Goal: Task Accomplishment & Management: Complete application form

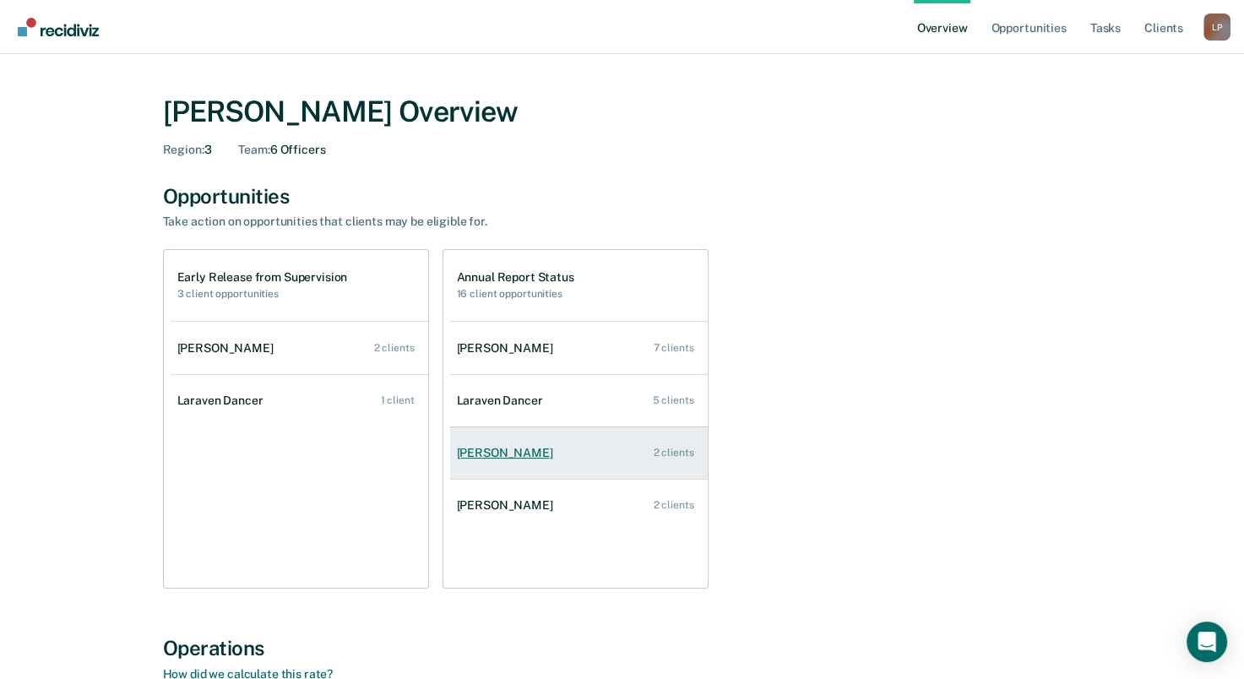
click at [519, 462] on link "[PERSON_NAME] 2 clients" at bounding box center [579, 453] width 258 height 48
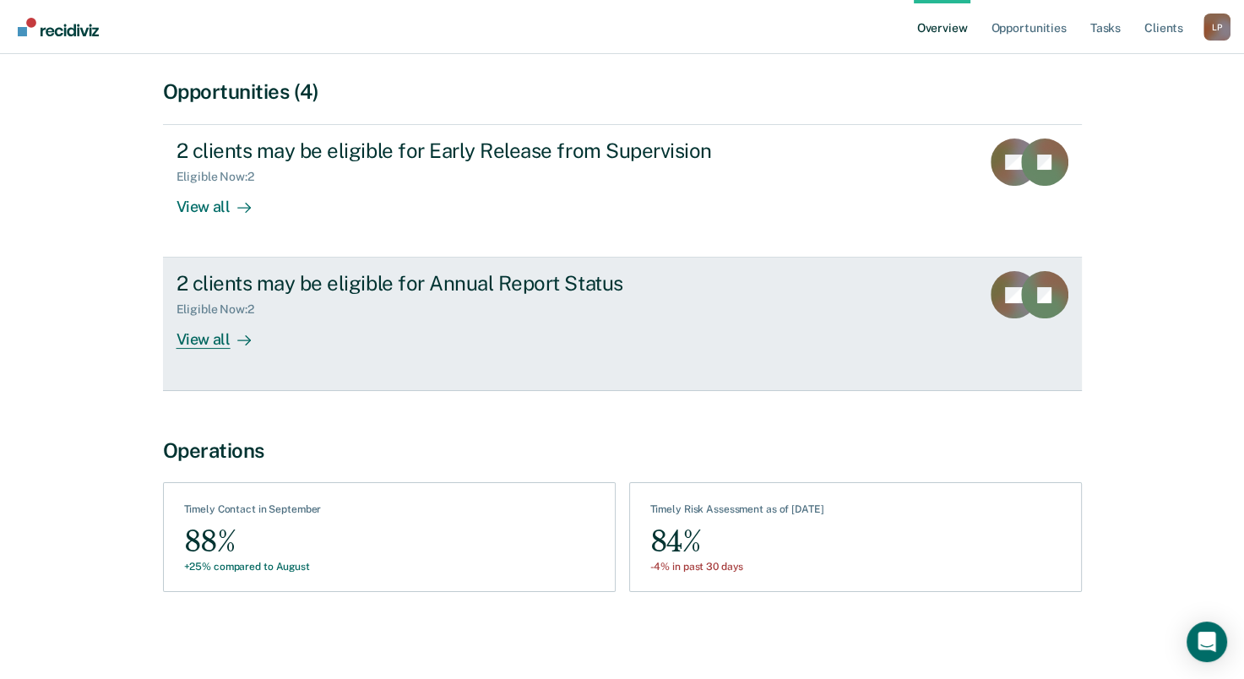
scroll to position [61, 0]
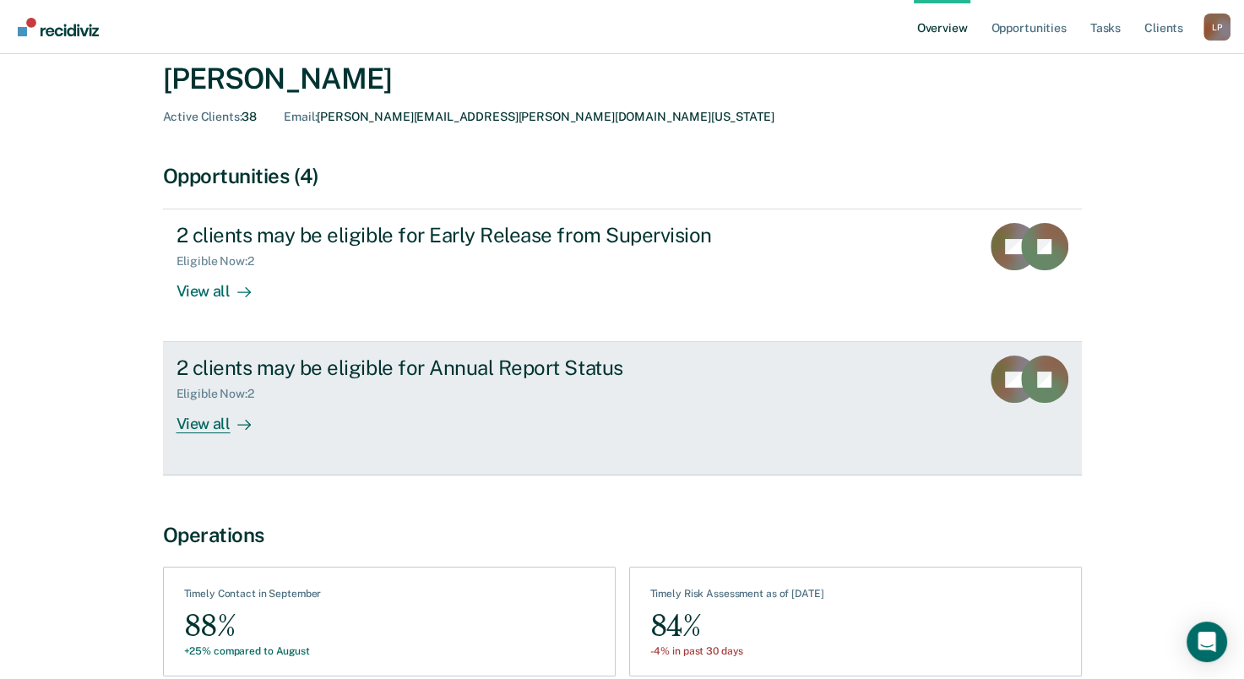
click at [209, 426] on div "View all" at bounding box center [224, 417] width 95 height 33
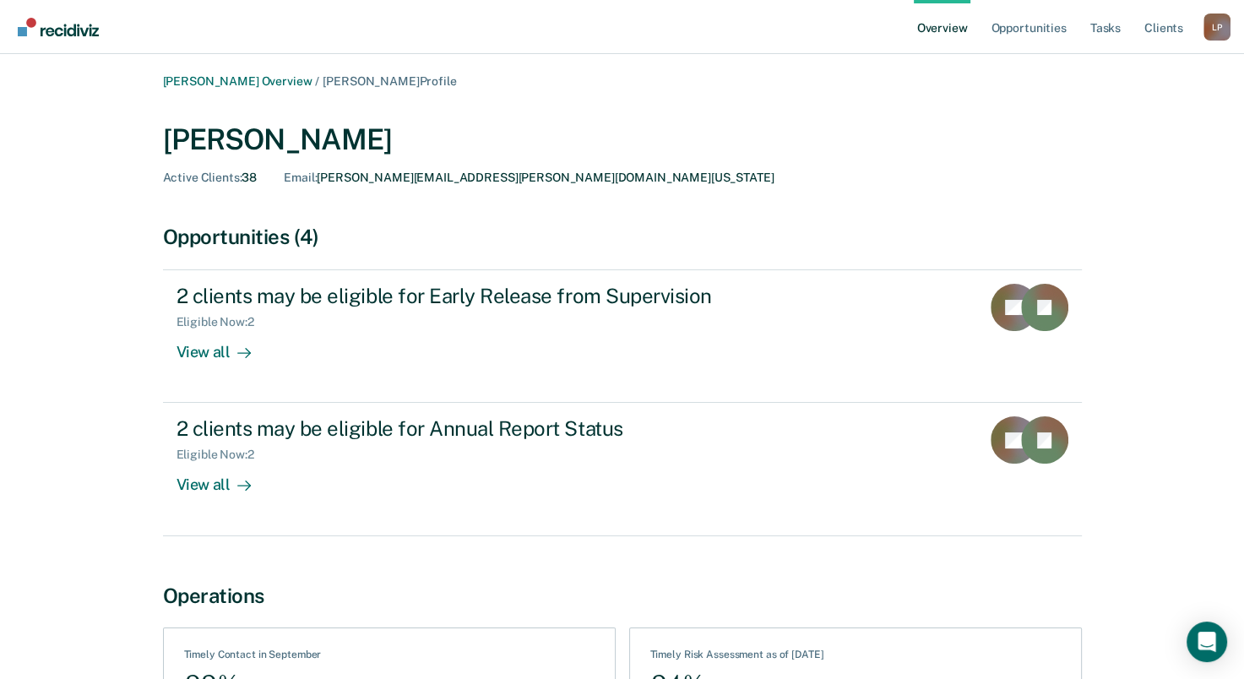
click at [971, 27] on link "Overview" at bounding box center [942, 27] width 57 height 54
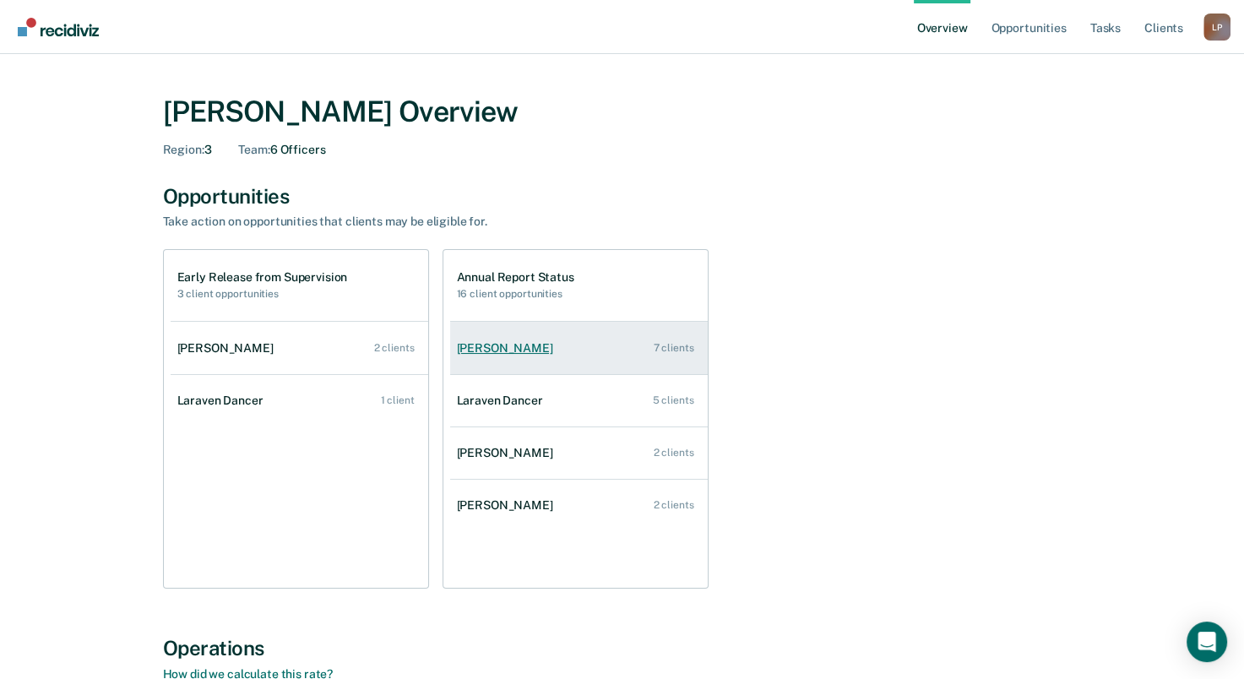
click at [531, 368] on link "[PERSON_NAME] 7 clients" at bounding box center [579, 348] width 258 height 48
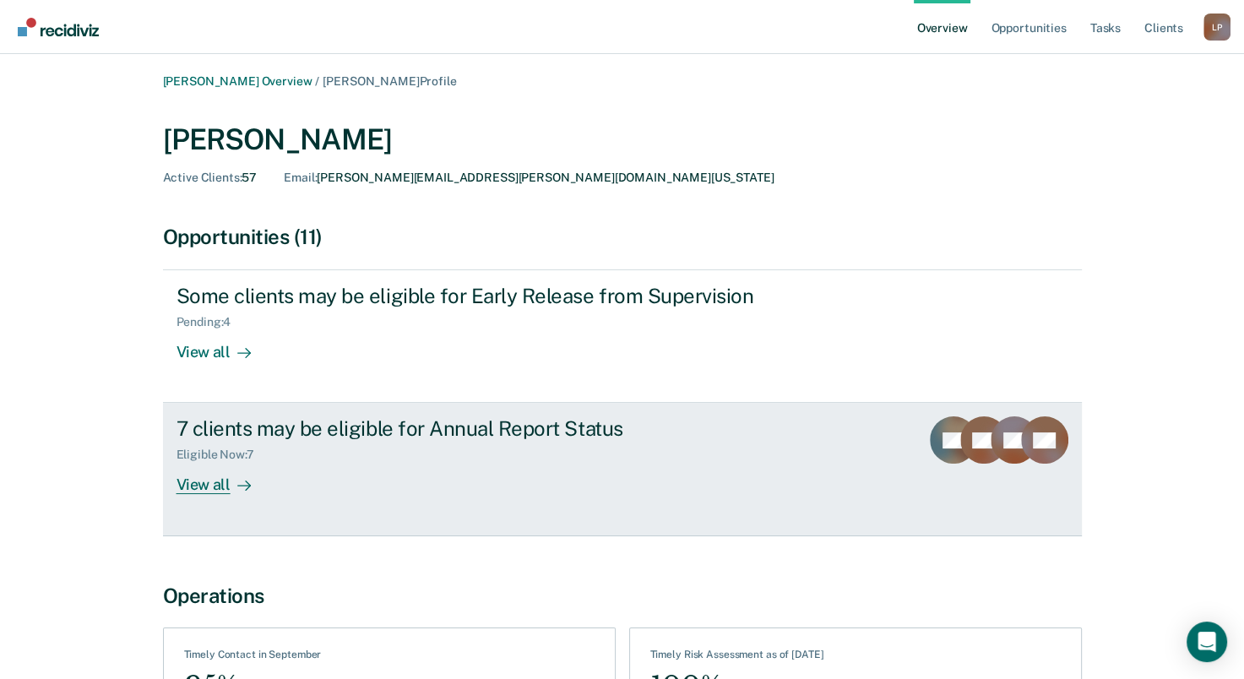
click at [618, 427] on div "7 clients may be eligible for Annual Report Status" at bounding box center [473, 428] width 593 height 24
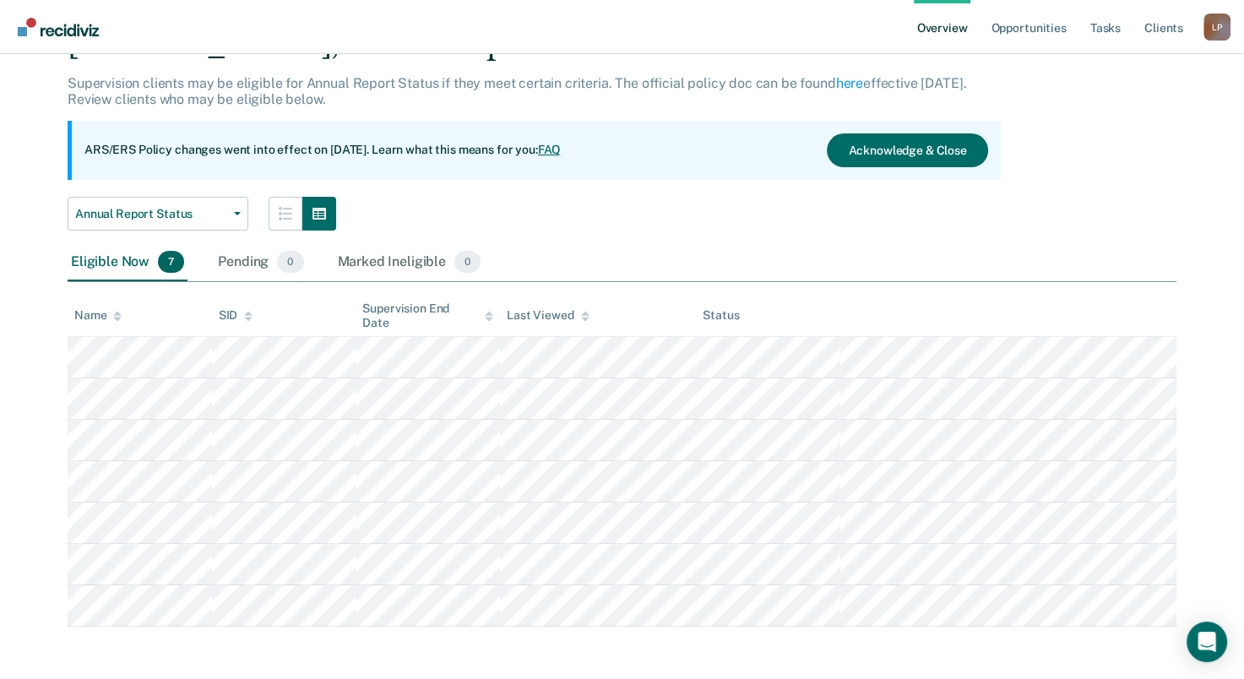
scroll to position [90, 0]
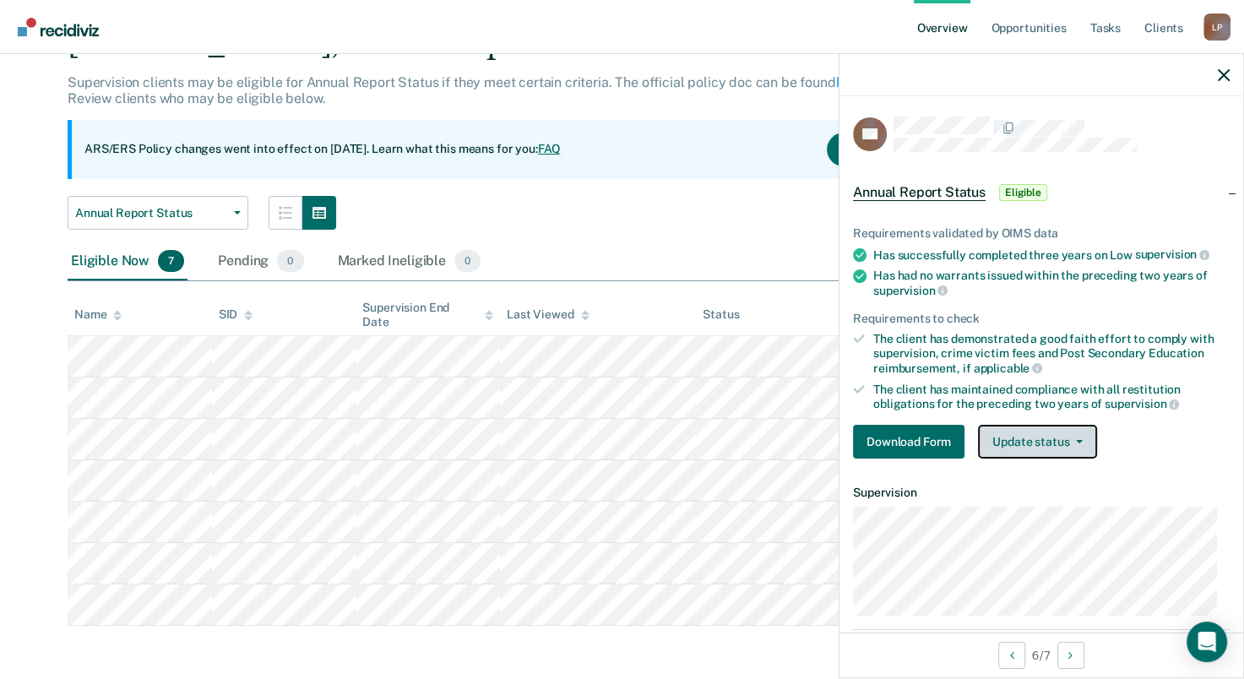
click at [1076, 440] on icon "button" at bounding box center [1079, 441] width 7 height 3
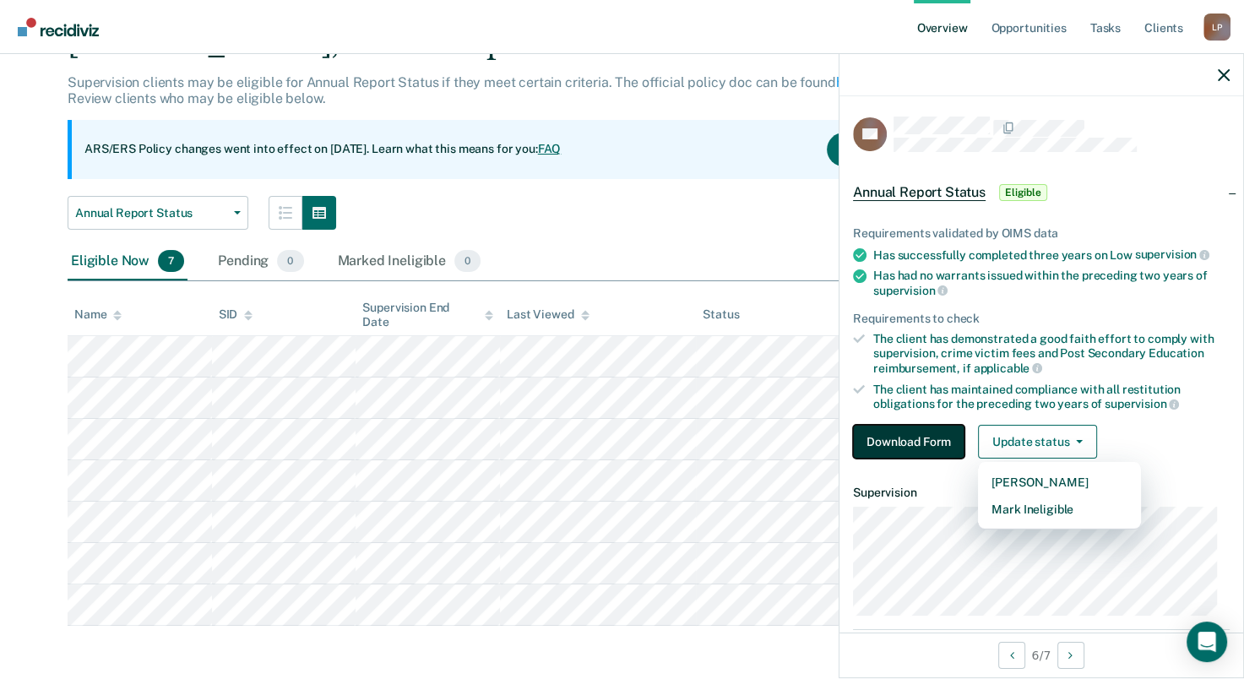
click at [940, 443] on button "Download Form" at bounding box center [909, 442] width 112 height 34
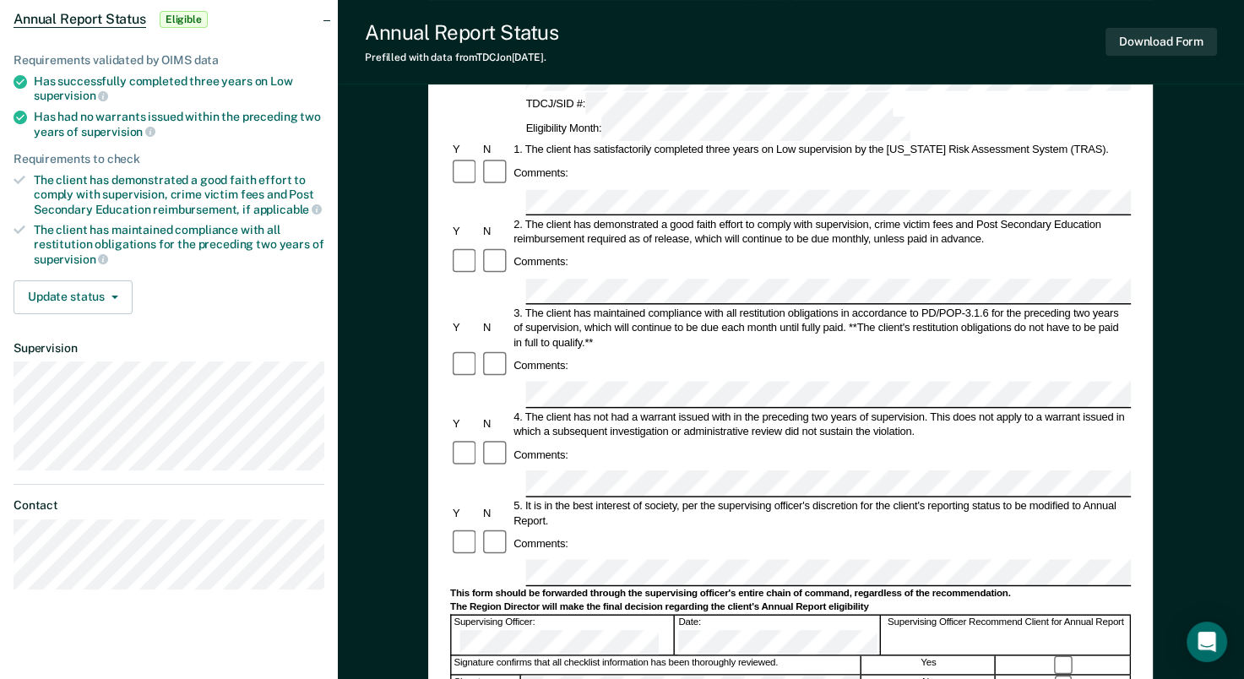
scroll to position [169, 0]
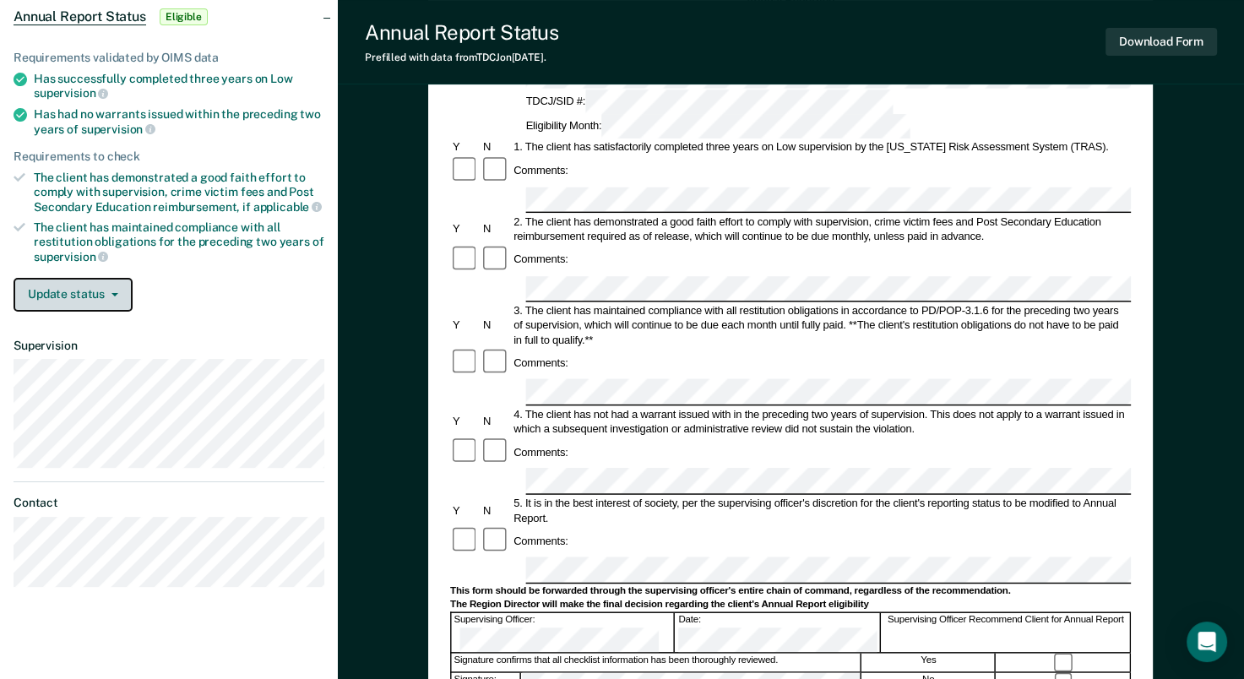
click at [117, 295] on button "Update status" at bounding box center [73, 295] width 119 height 34
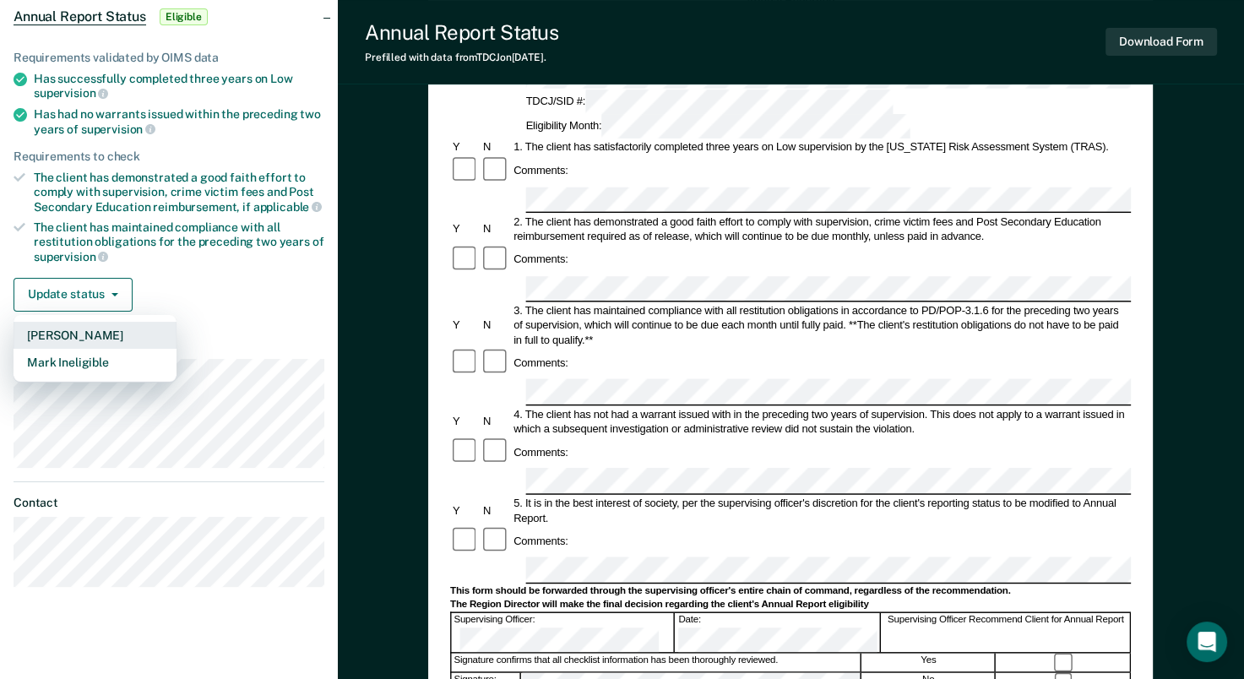
click at [112, 334] on button "[PERSON_NAME]" at bounding box center [95, 335] width 163 height 27
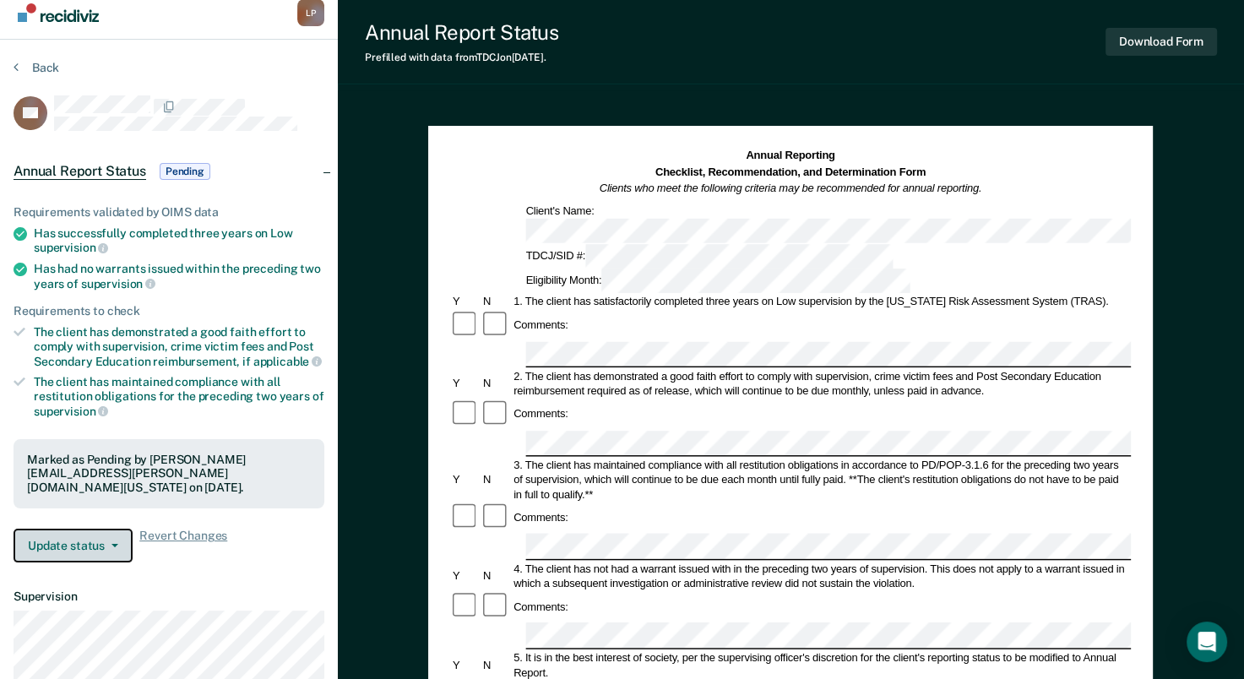
scroll to position [0, 0]
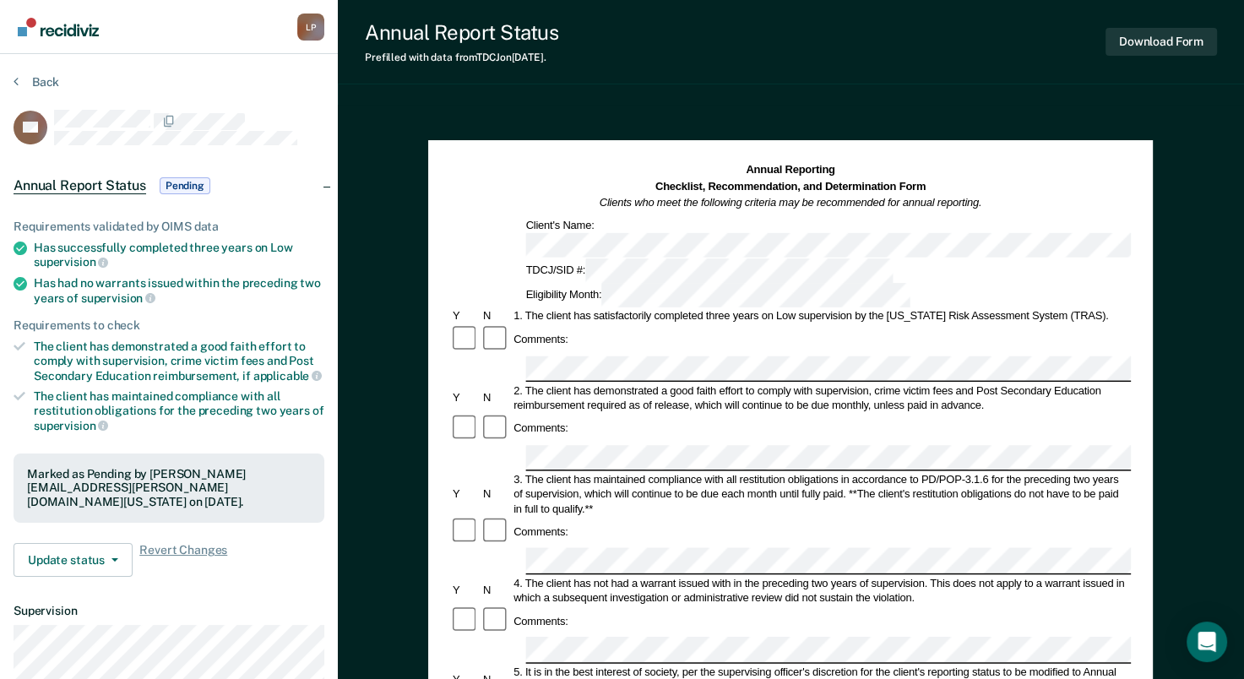
click at [299, 30] on div "L P" at bounding box center [310, 27] width 27 height 27
click at [26, 82] on button "Back" at bounding box center [37, 81] width 46 height 15
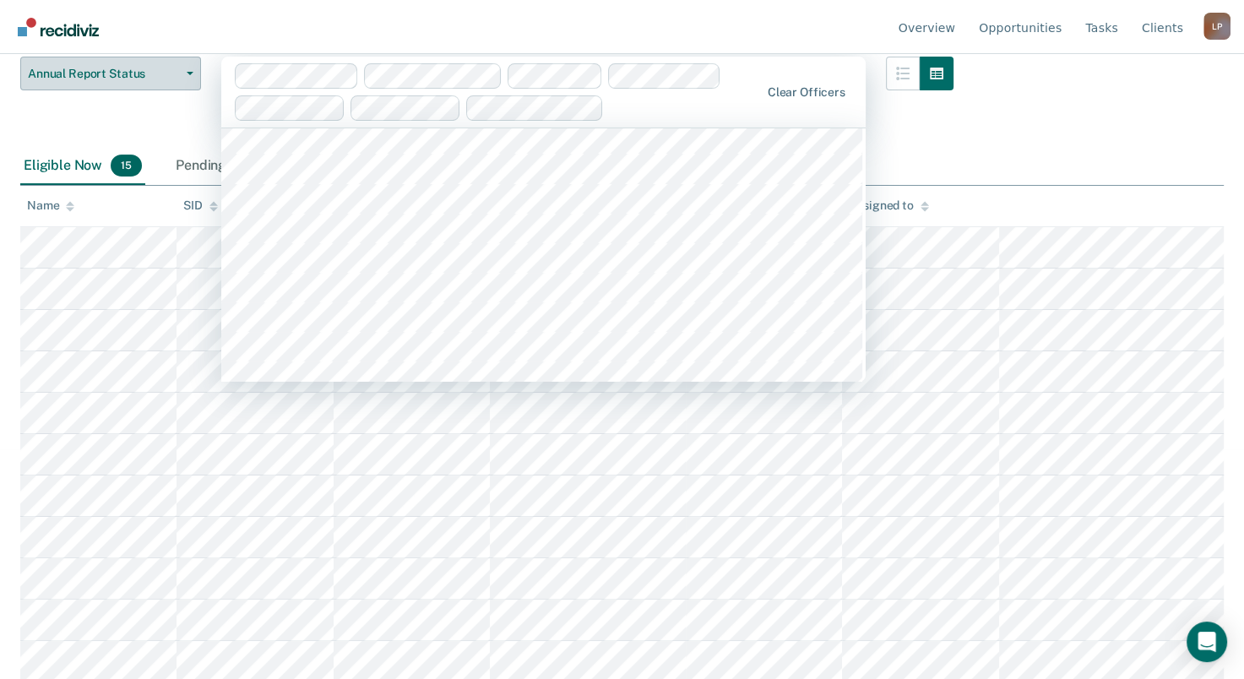
scroll to position [169, 0]
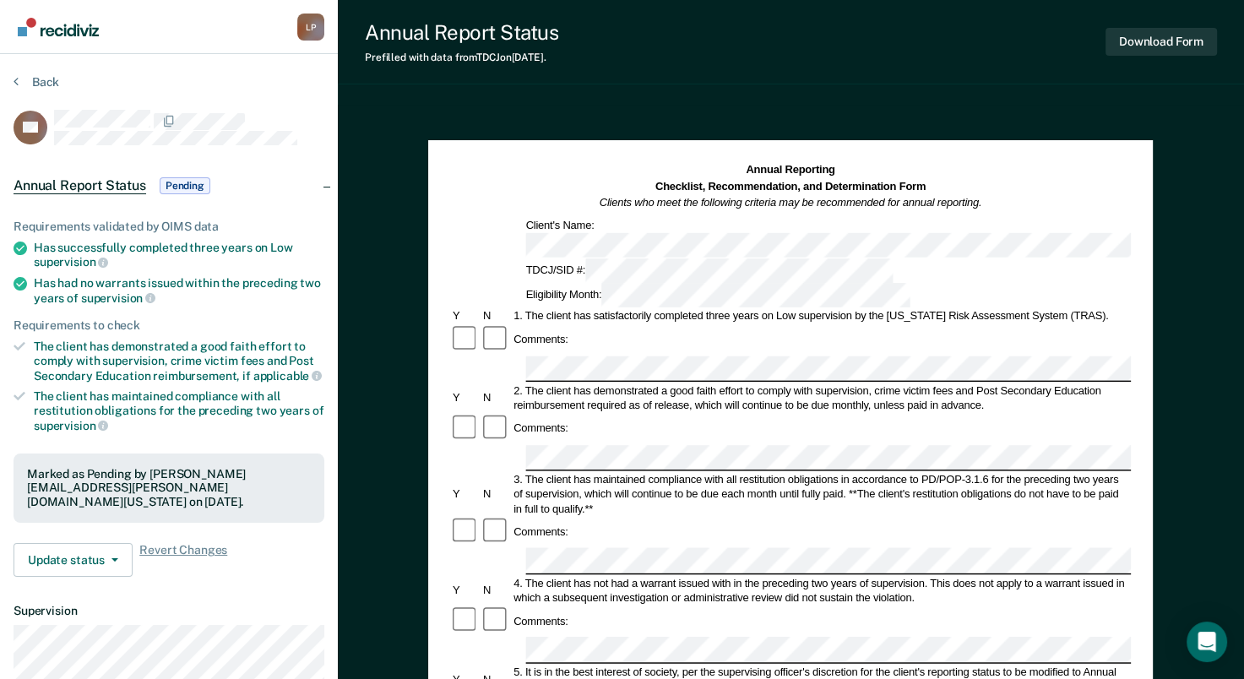
scroll to position [47, 0]
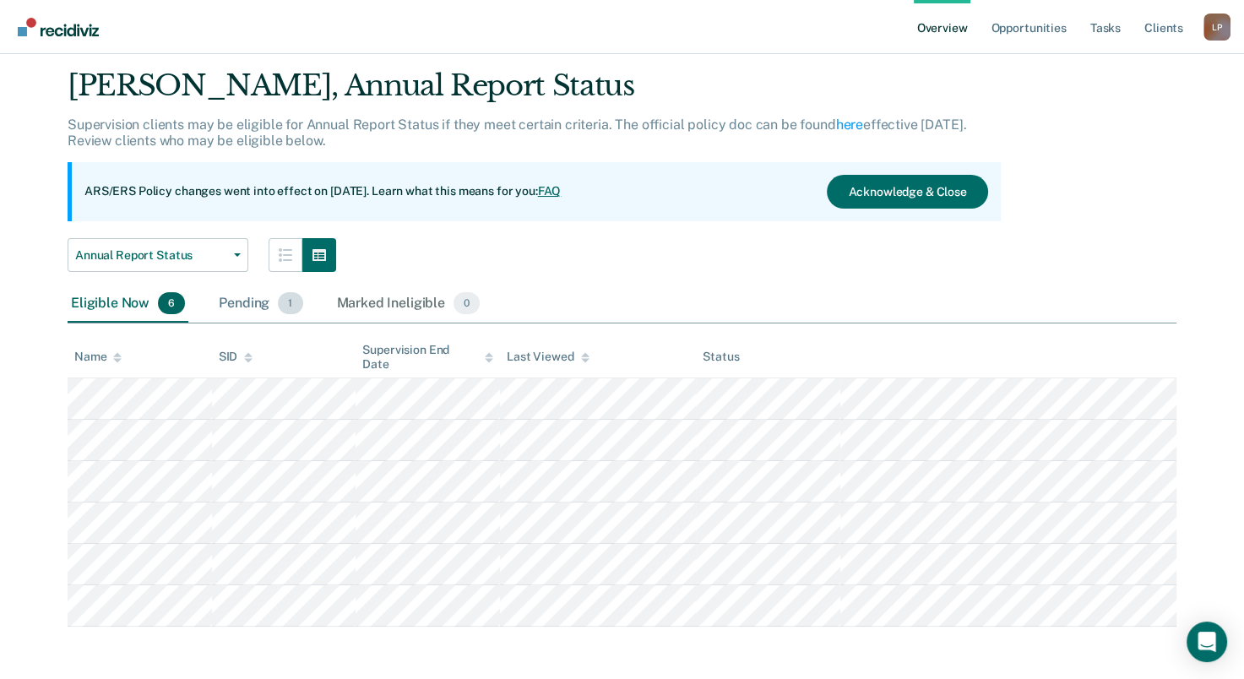
click at [269, 305] on div "Pending 1" at bounding box center [260, 304] width 90 height 37
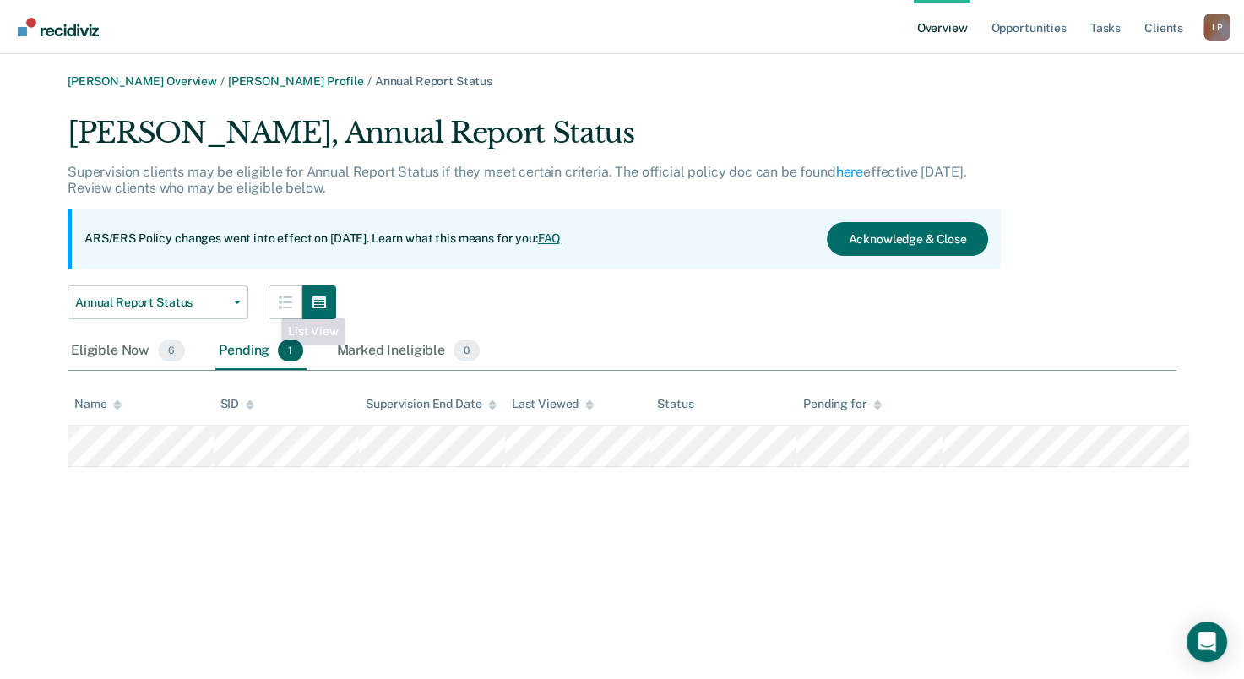
scroll to position [0, 0]
click at [123, 361] on div "Eligible Now 6" at bounding box center [128, 351] width 121 height 37
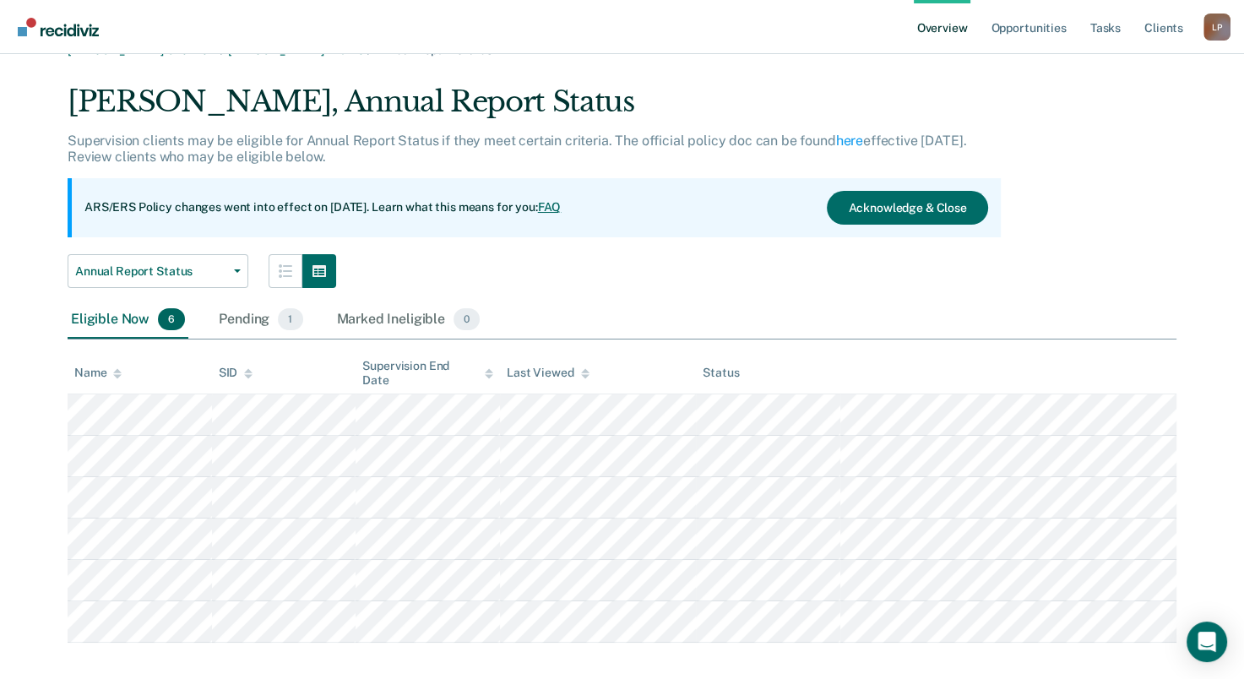
scroll to position [47, 0]
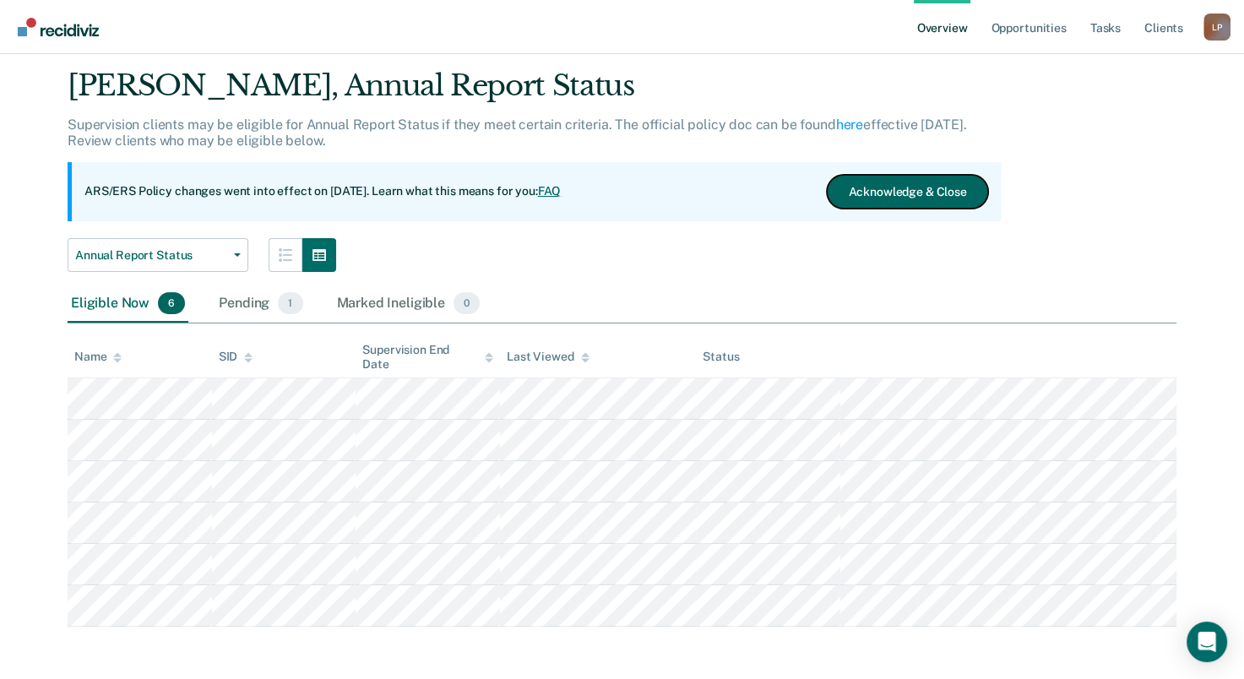
click at [955, 185] on button "Acknowledge & Close" at bounding box center [907, 192] width 161 height 34
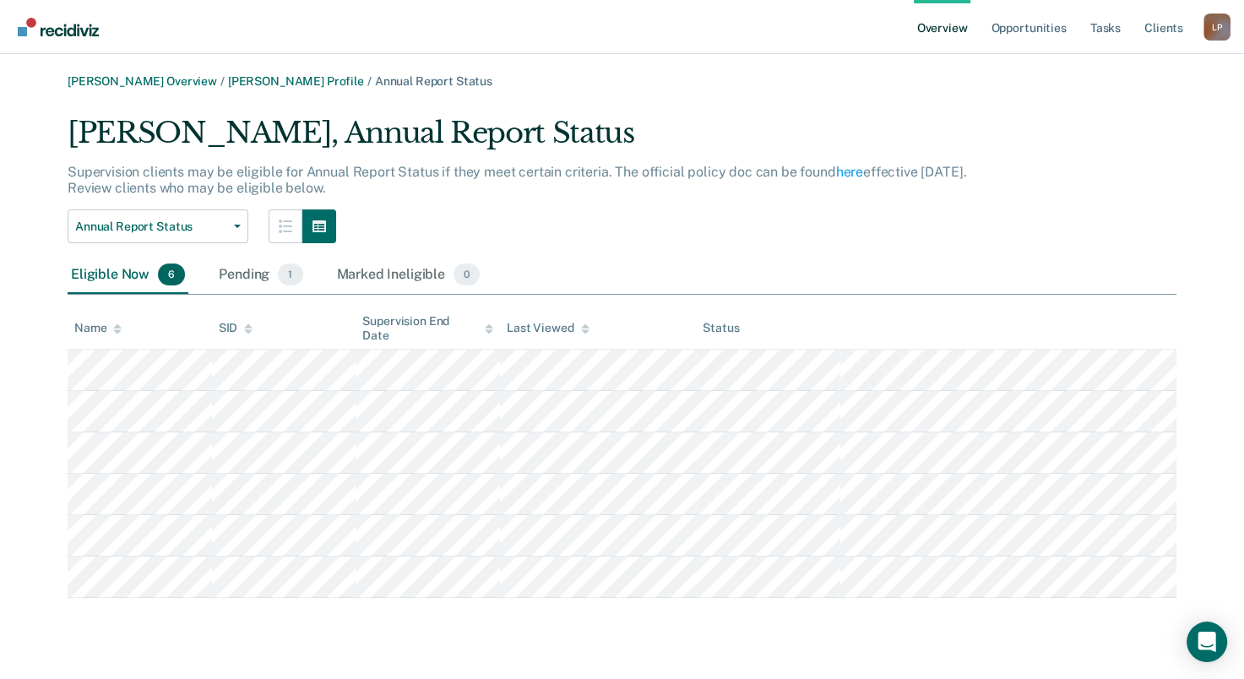
scroll to position [0, 0]
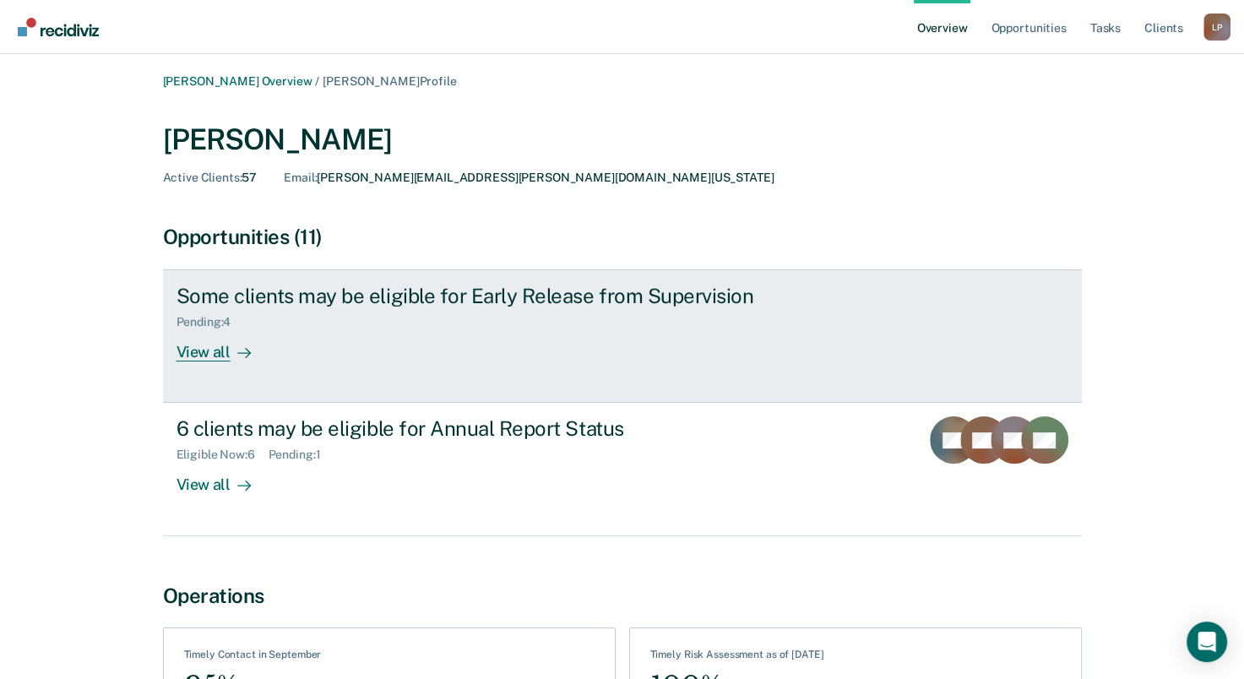
click at [203, 352] on div "View all" at bounding box center [224, 345] width 95 height 33
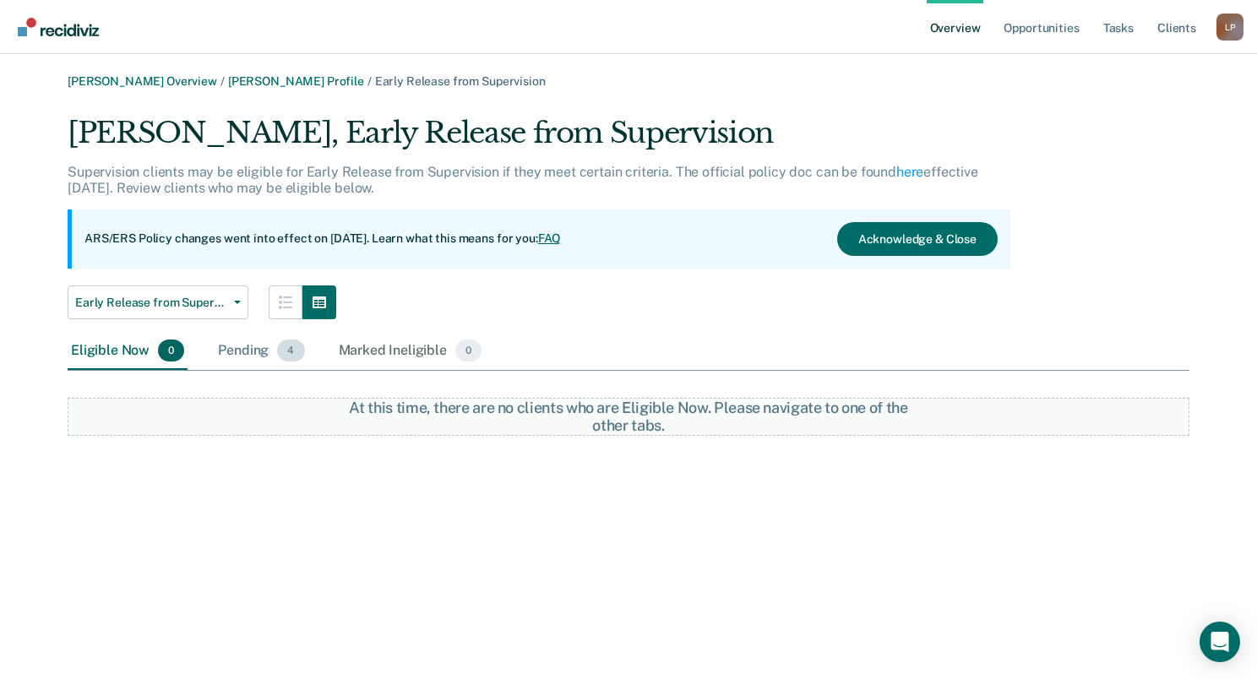
click at [246, 355] on div "Pending 4" at bounding box center [261, 351] width 93 height 37
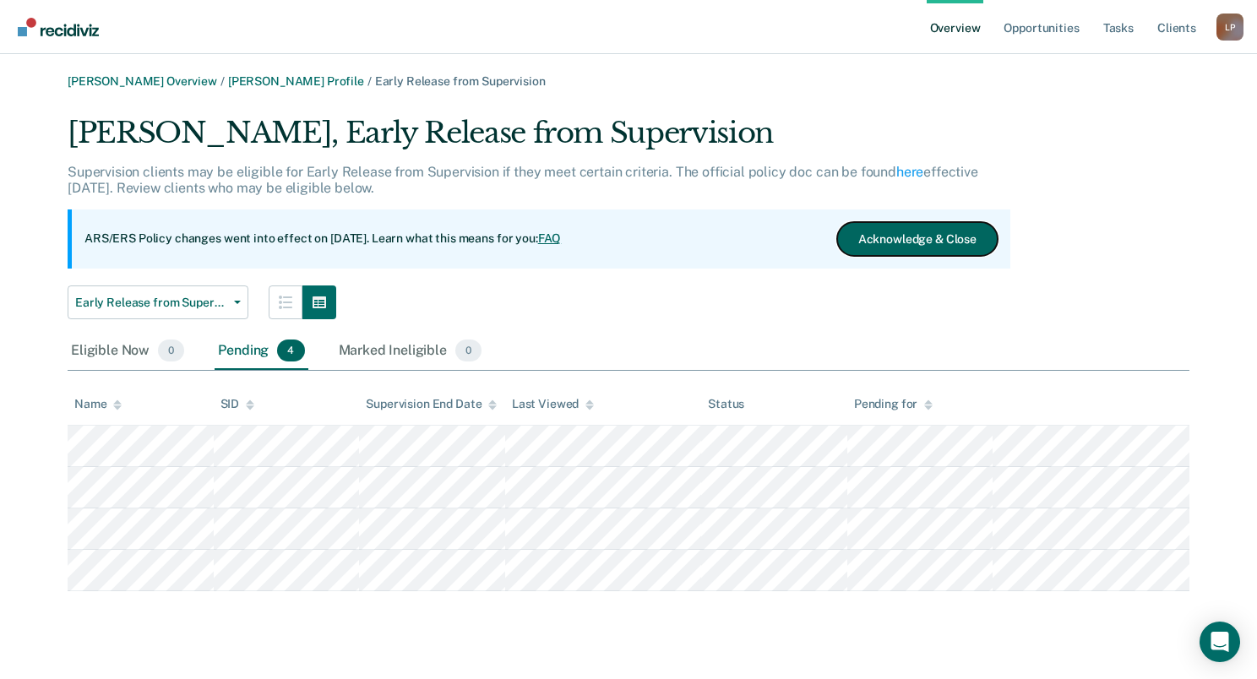
click at [968, 238] on button "Acknowledge & Close" at bounding box center [917, 239] width 161 height 34
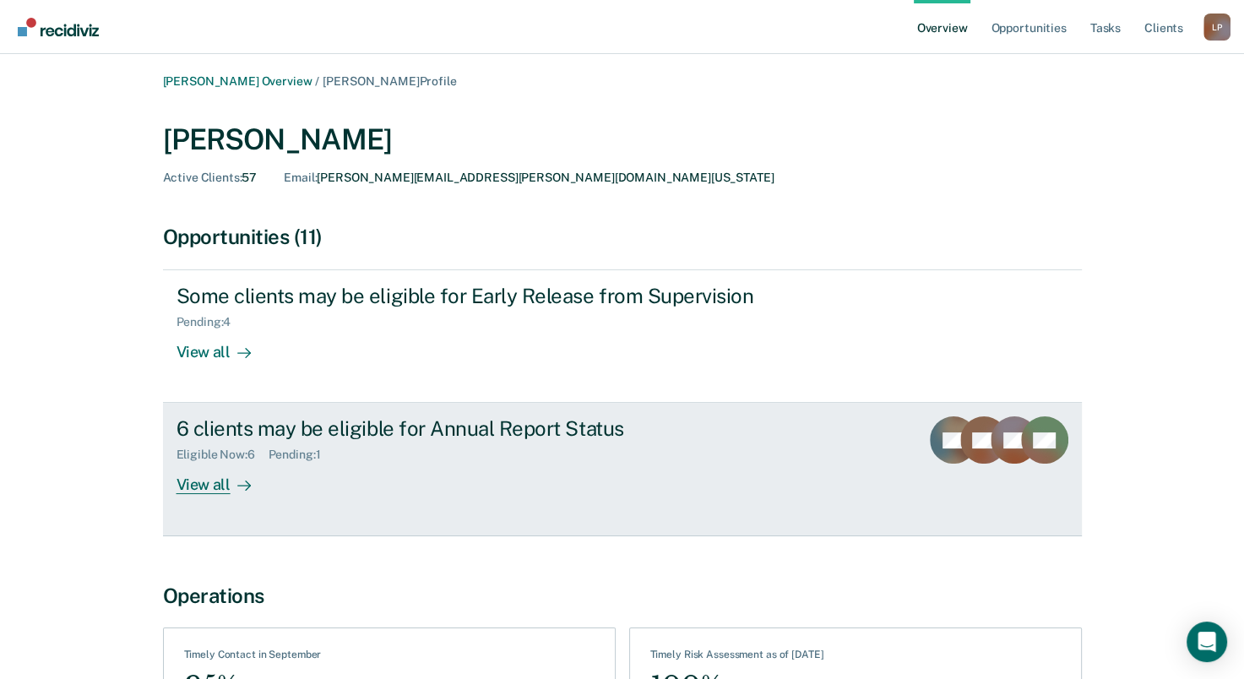
click at [209, 487] on div "View all" at bounding box center [224, 478] width 95 height 33
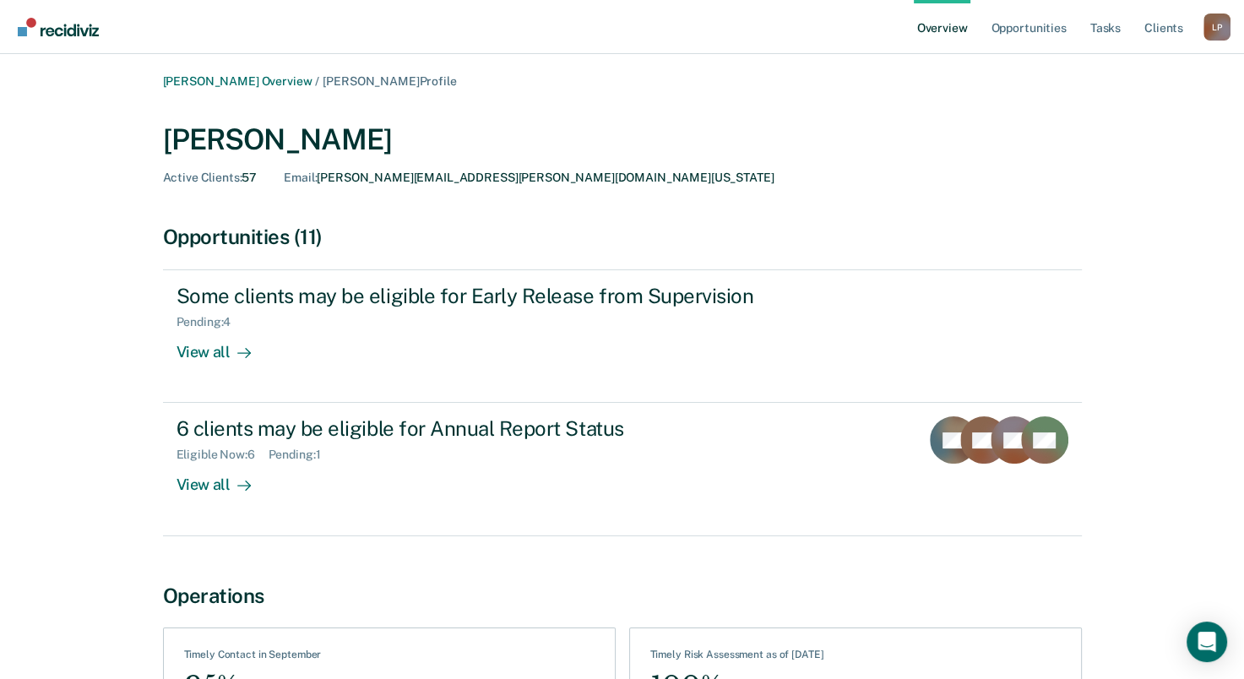
click at [920, 27] on link "Overview" at bounding box center [942, 27] width 57 height 54
